Goal: Register for event/course

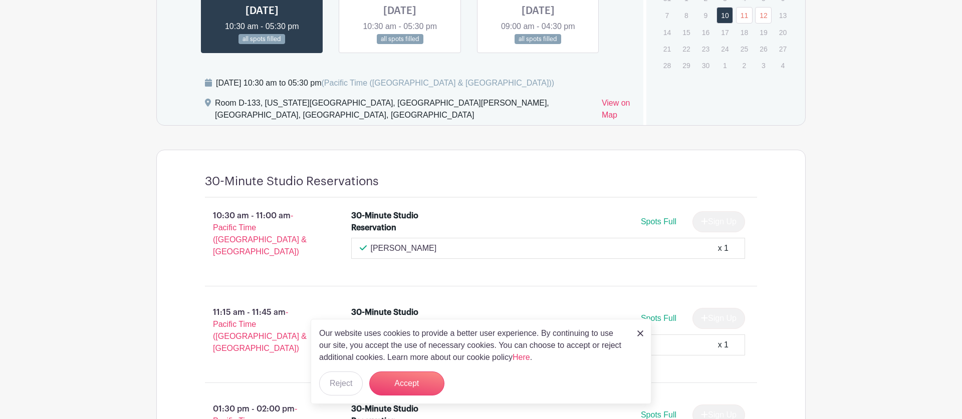
scroll to position [684, 0]
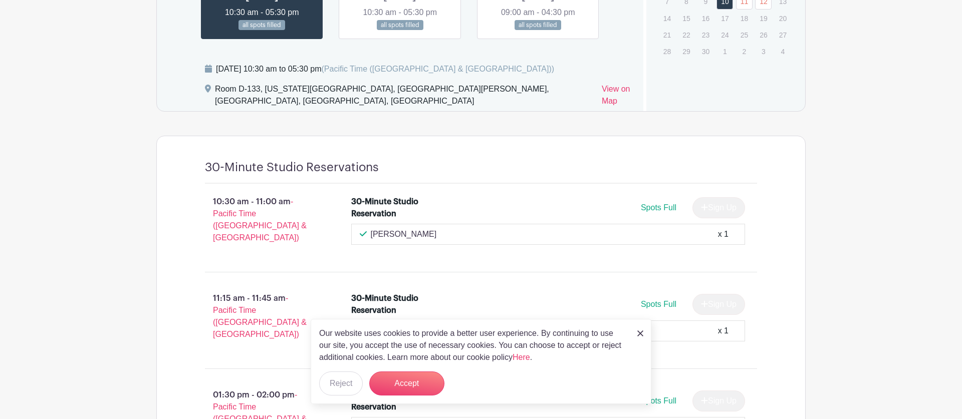
click at [638, 333] on img at bounding box center [640, 334] width 6 height 6
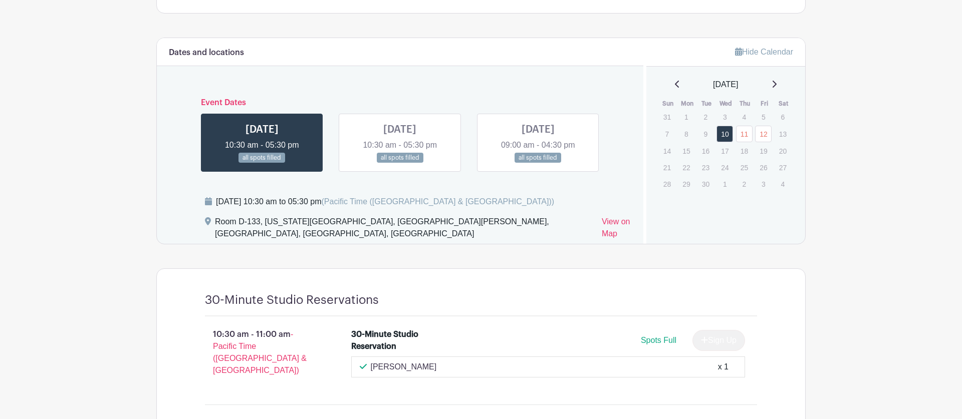
scroll to position [494, 0]
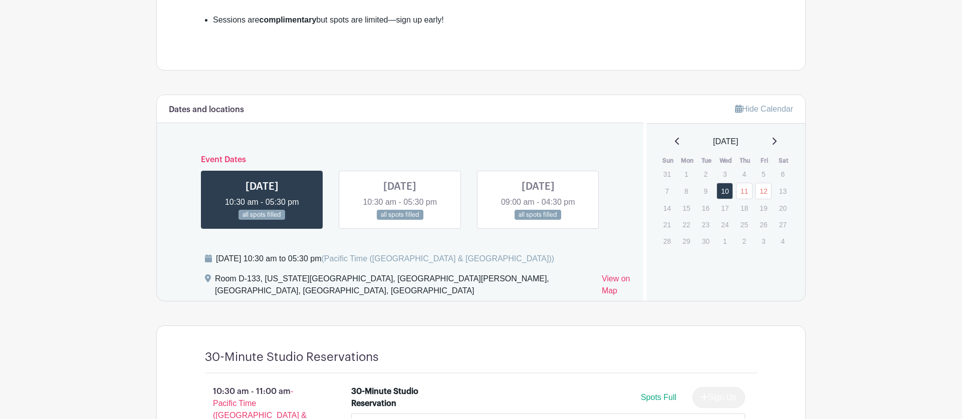
click at [400, 220] on link at bounding box center [400, 220] width 0 height 0
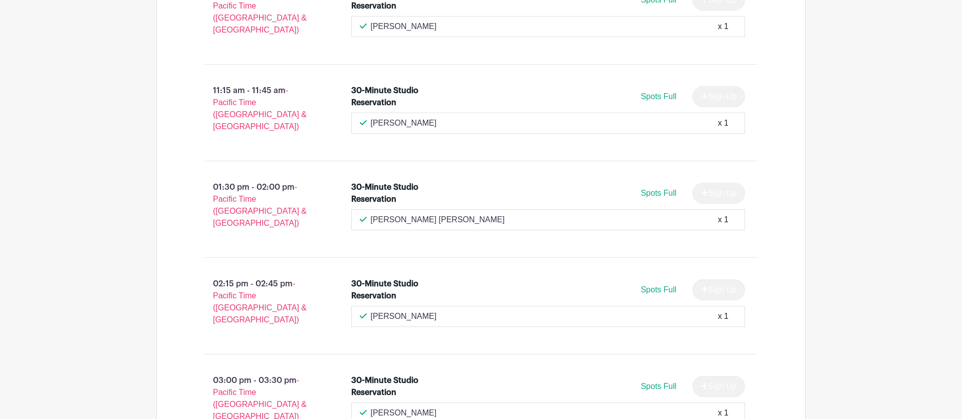
scroll to position [855, 0]
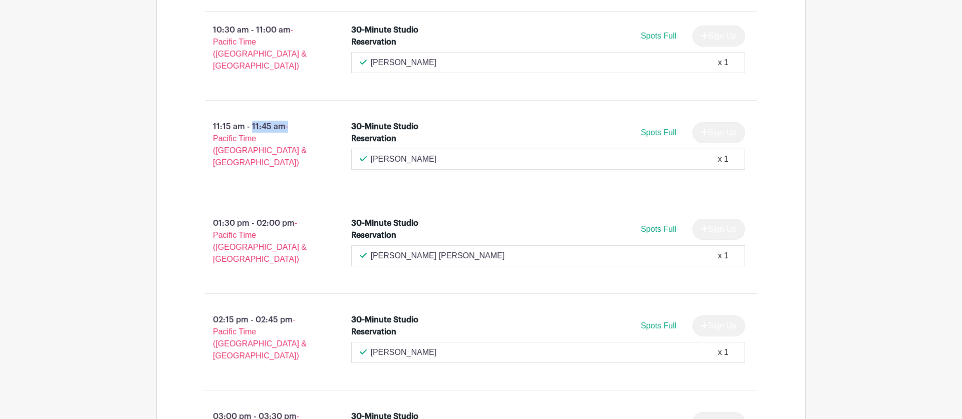
drag, startPoint x: 291, startPoint y: 132, endPoint x: 223, endPoint y: 133, distance: 68.1
click at [223, 133] on p "11:15 am - 11:45 am - Pacific Time ([GEOGRAPHIC_DATA] & [GEOGRAPHIC_DATA])" at bounding box center [262, 145] width 146 height 56
click at [262, 137] on p "11:15 am - 11:45 am - Pacific Time ([GEOGRAPHIC_DATA] & [GEOGRAPHIC_DATA])" at bounding box center [262, 145] width 146 height 56
drag, startPoint x: 283, startPoint y: 133, endPoint x: 211, endPoint y: 132, distance: 72.6
click at [211, 132] on p "11:15 am - 11:45 am - Pacific Time ([GEOGRAPHIC_DATA] & [GEOGRAPHIC_DATA])" at bounding box center [262, 145] width 146 height 56
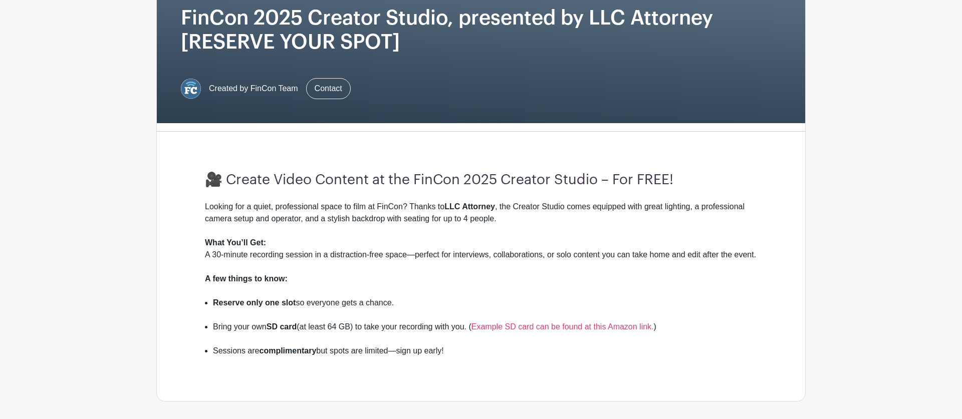
scroll to position [96, 0]
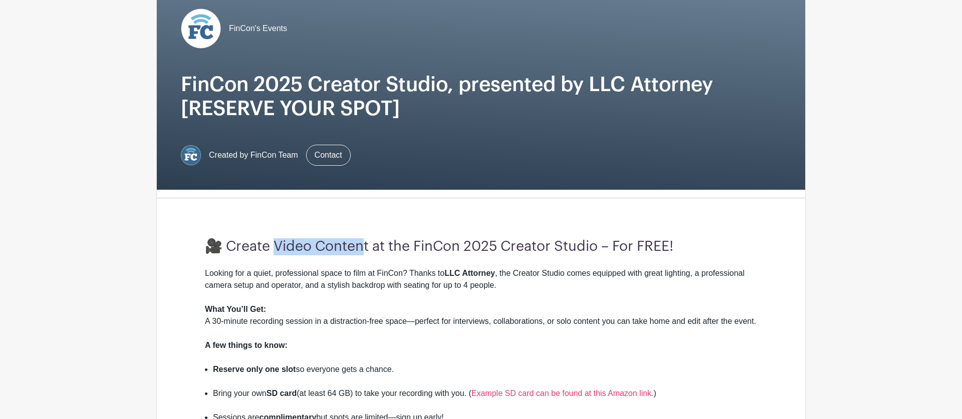
drag, startPoint x: 362, startPoint y: 250, endPoint x: 273, endPoint y: 246, distance: 88.3
click at [273, 246] on h3 "🎥 Create Video Content at the FinCon 2025 Creator Studio – For FREE!" at bounding box center [481, 246] width 552 height 17
copy h3 "ideo Content"
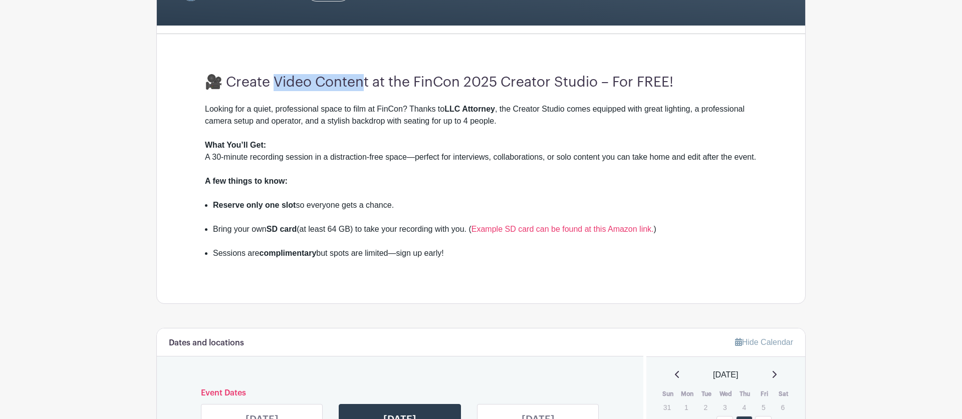
scroll to position [262, 0]
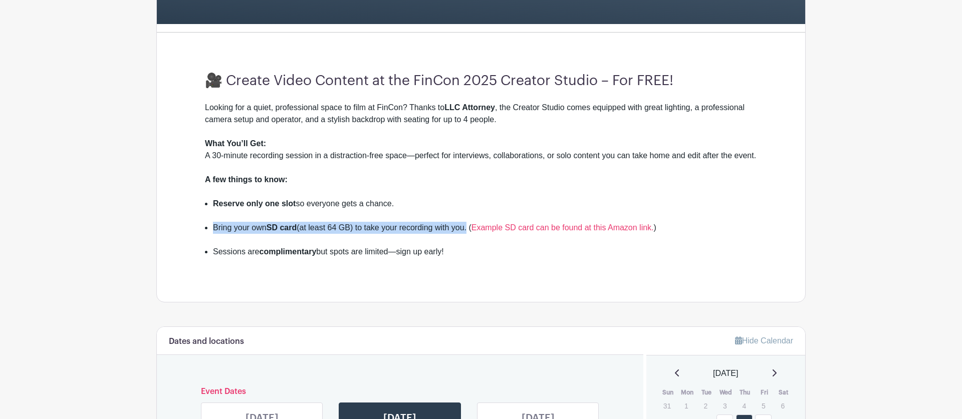
drag, startPoint x: 411, startPoint y: 239, endPoint x: 210, endPoint y: 236, distance: 200.9
click at [210, 236] on ul "Reserve only one slot so everyone gets a chance. Bring your own SD card (at lea…" at bounding box center [481, 234] width 552 height 72
copy li "Bring your own SD card (at least 64 GB) to take your recording with you"
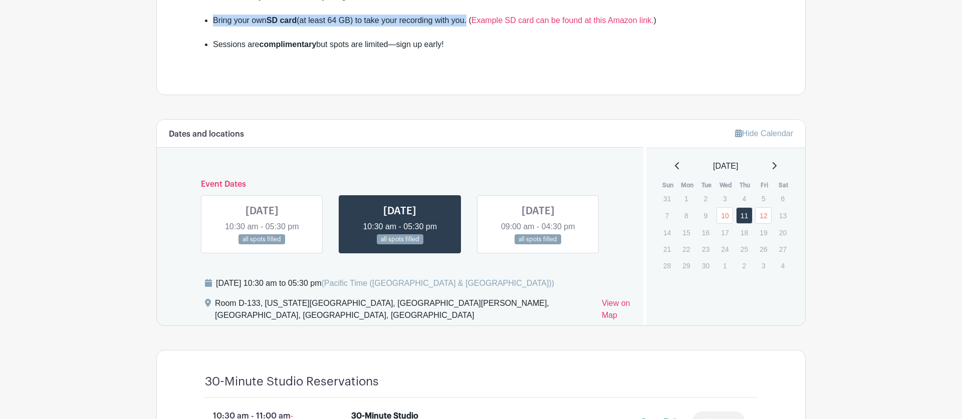
scroll to position [513, 0]
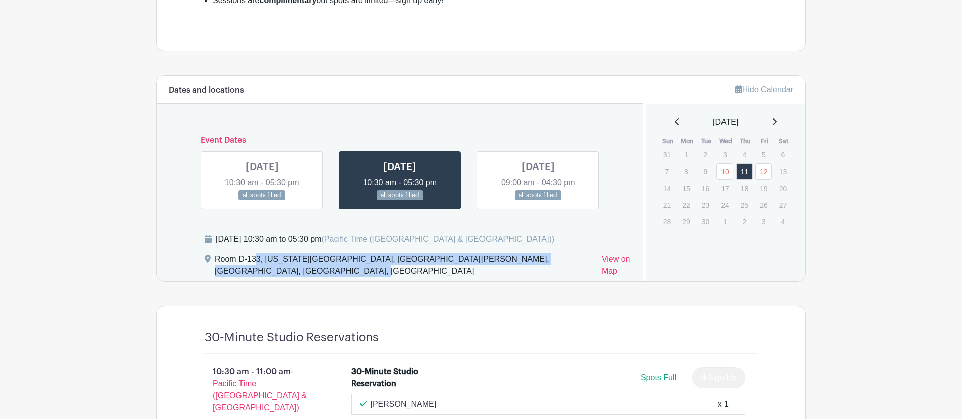
drag, startPoint x: 255, startPoint y: 281, endPoint x: 214, endPoint y: 274, distance: 42.2
click at [214, 274] on div "Room D-133, [US_STATE][GEOGRAPHIC_DATA], [GEOGRAPHIC_DATA][PERSON_NAME], [GEOGR…" at bounding box center [418, 267] width 426 height 28
copy div "Room D-133, [US_STATE][GEOGRAPHIC_DATA], [GEOGRAPHIC_DATA][PERSON_NAME], [GEOGR…"
click at [538, 201] on link at bounding box center [538, 201] width 0 height 0
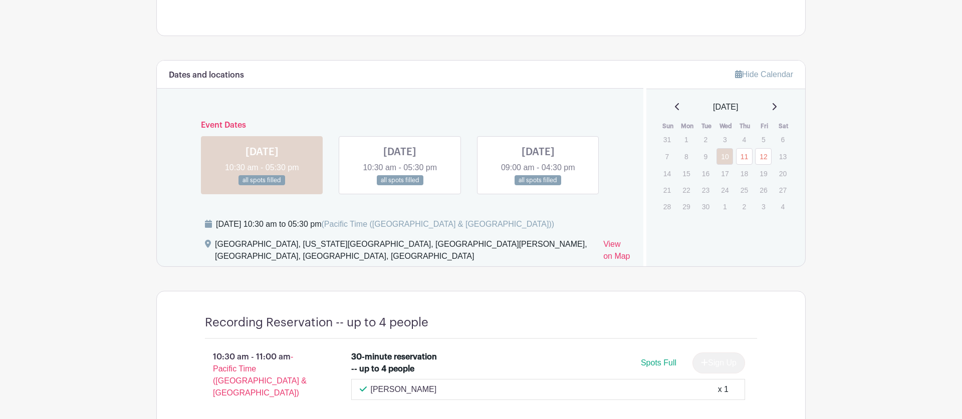
scroll to position [578, 0]
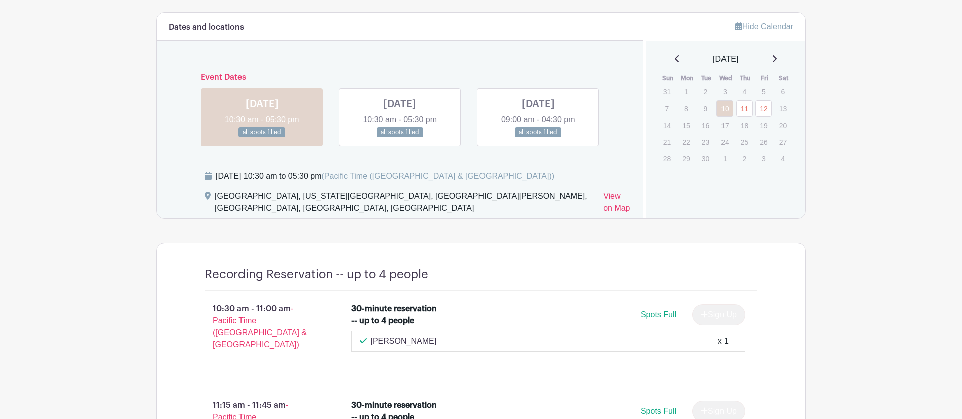
click at [400, 138] on link at bounding box center [400, 138] width 0 height 0
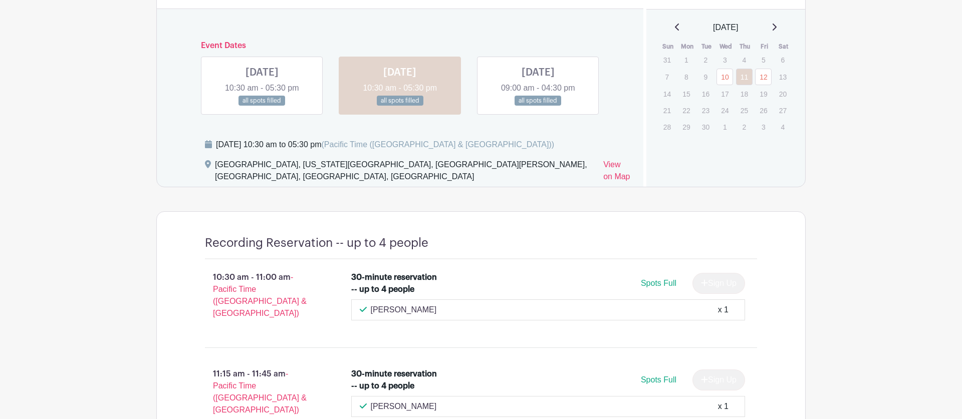
scroll to position [590, 0]
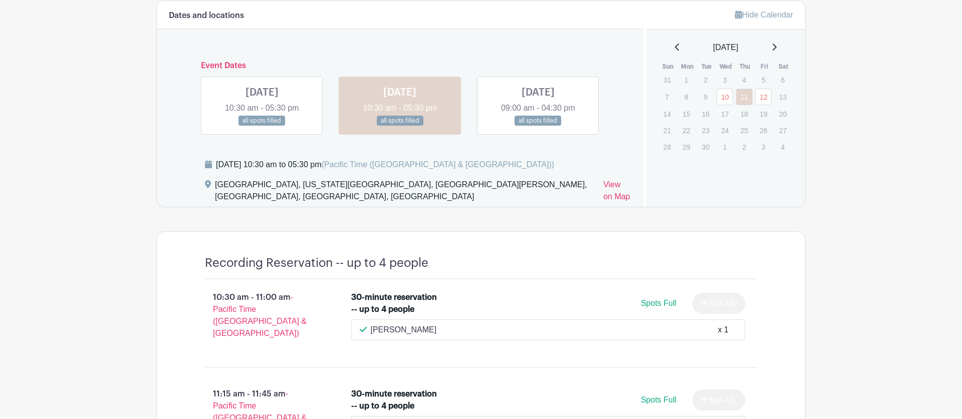
click at [538, 126] on link at bounding box center [538, 126] width 0 height 0
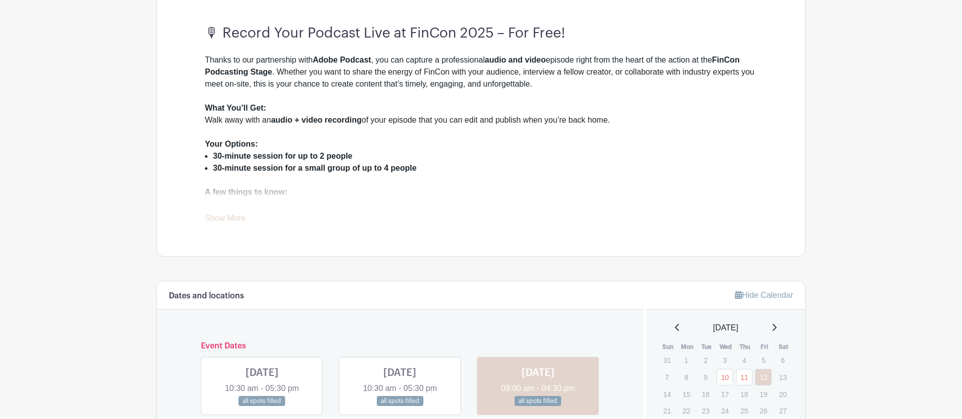
scroll to position [337, 0]
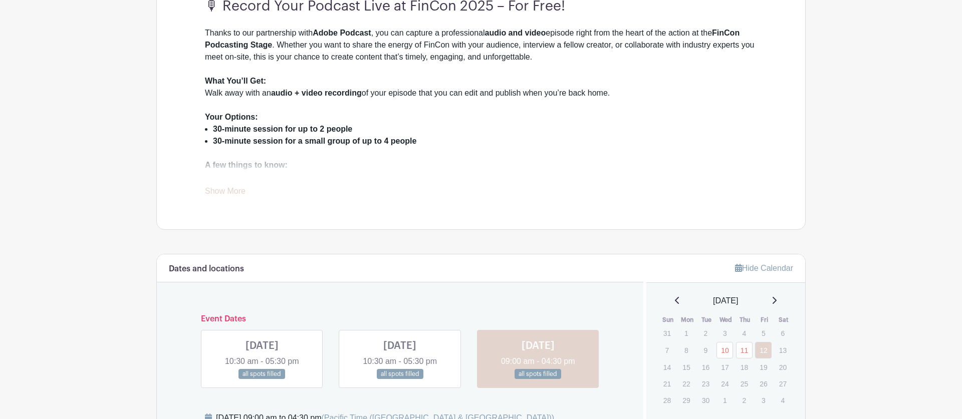
click at [238, 187] on link "Show More" at bounding box center [225, 193] width 41 height 13
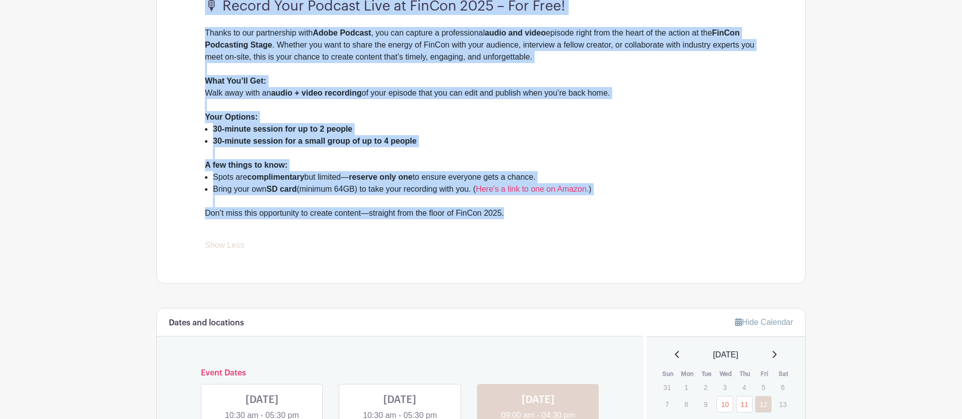
drag, startPoint x: 209, startPoint y: 7, endPoint x: 522, endPoint y: 213, distance: 375.2
click at [522, 213] on div "🎙 Record Your Podcast Live at FinCon 2025 – For Free! Thanks to our partnership…" at bounding box center [481, 125] width 600 height 318
copy div "🎙 Record Your Podcast Live at FinCon 2025 – For Free! Thanks to our partnership…"
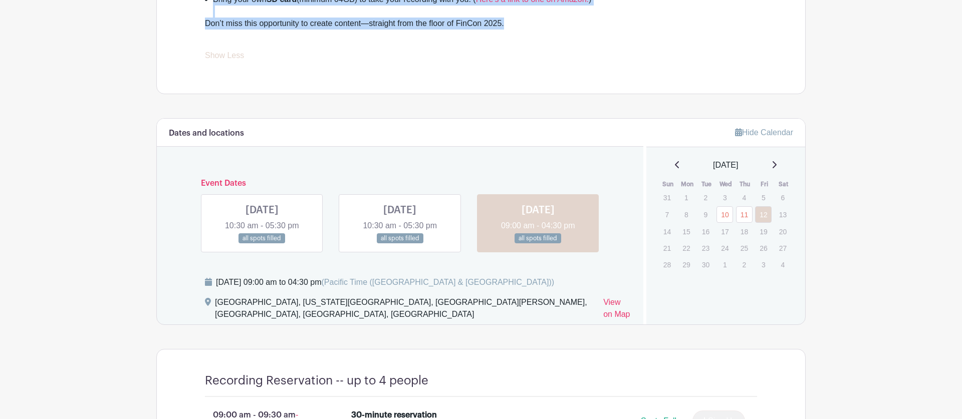
scroll to position [533, 0]
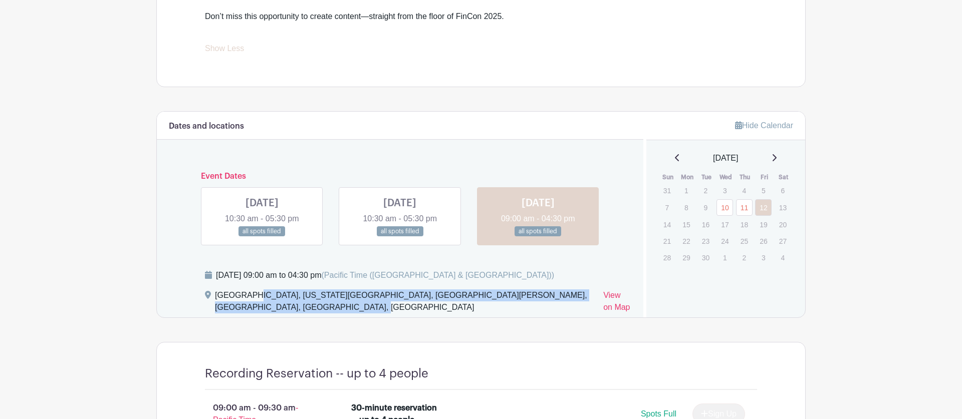
drag, startPoint x: 296, startPoint y: 309, endPoint x: 215, endPoint y: 297, distance: 82.0
click at [215, 298] on div "Portland Ballroom, Oregon Convention Center, Northeast Martin Luther King Junio…" at bounding box center [405, 303] width 380 height 28
copy div "Portland Ballroom, Oregon Convention Center, Northeast Martin Luther King Junio…"
